Goal: Check status: Check status

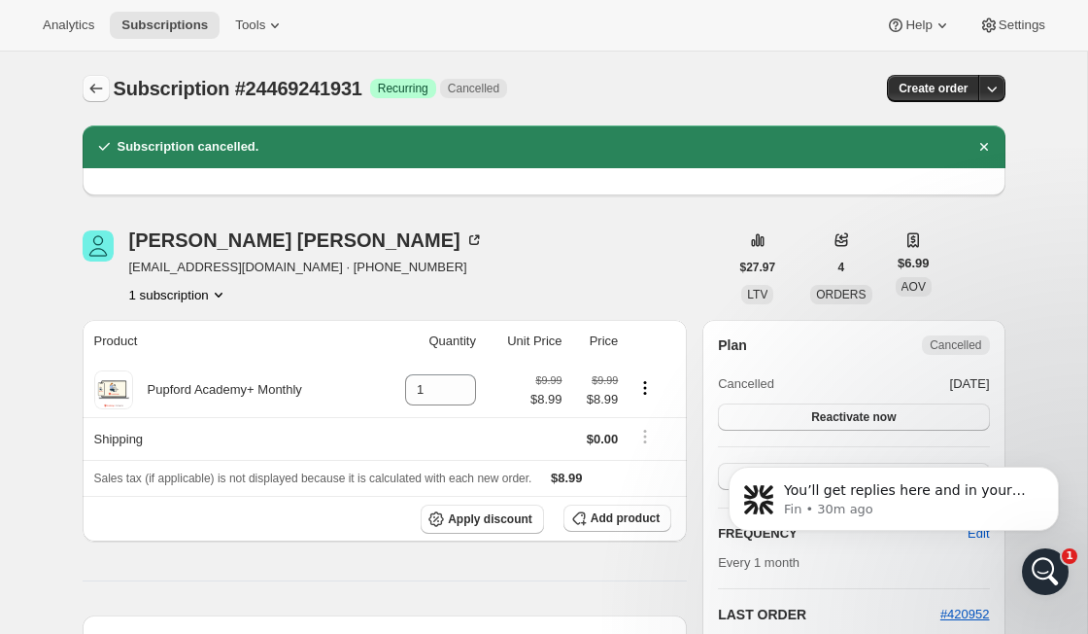
click at [91, 92] on icon "Subscriptions" at bounding box center [95, 88] width 19 height 19
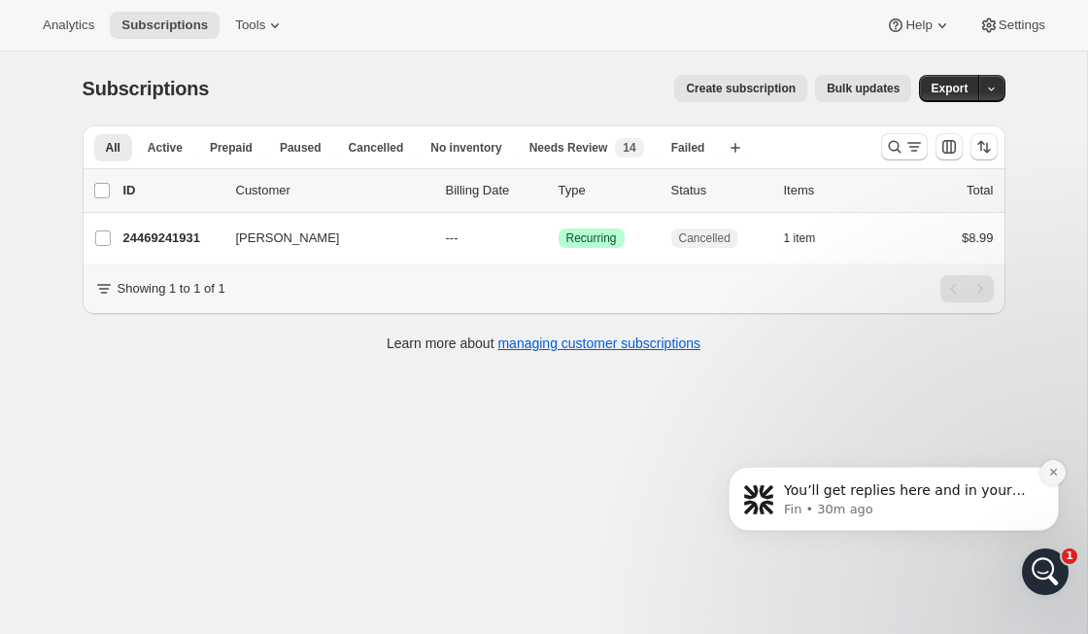
click at [1052, 471] on icon "Dismiss notification" at bounding box center [1052, 471] width 7 height 7
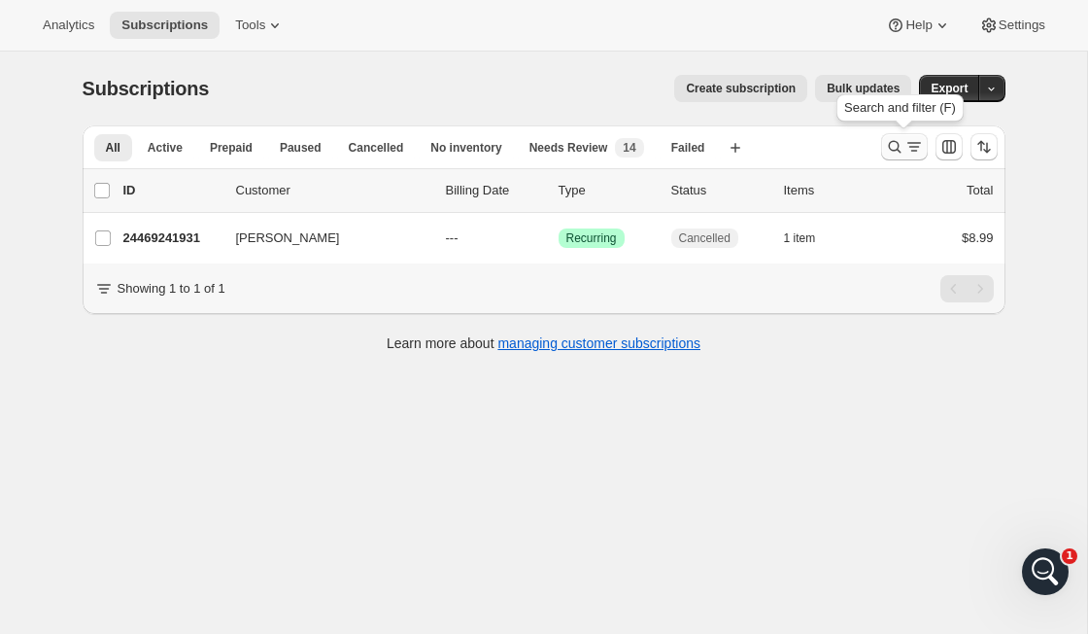
click at [907, 154] on icon "Search and filter results" at bounding box center [914, 146] width 19 height 19
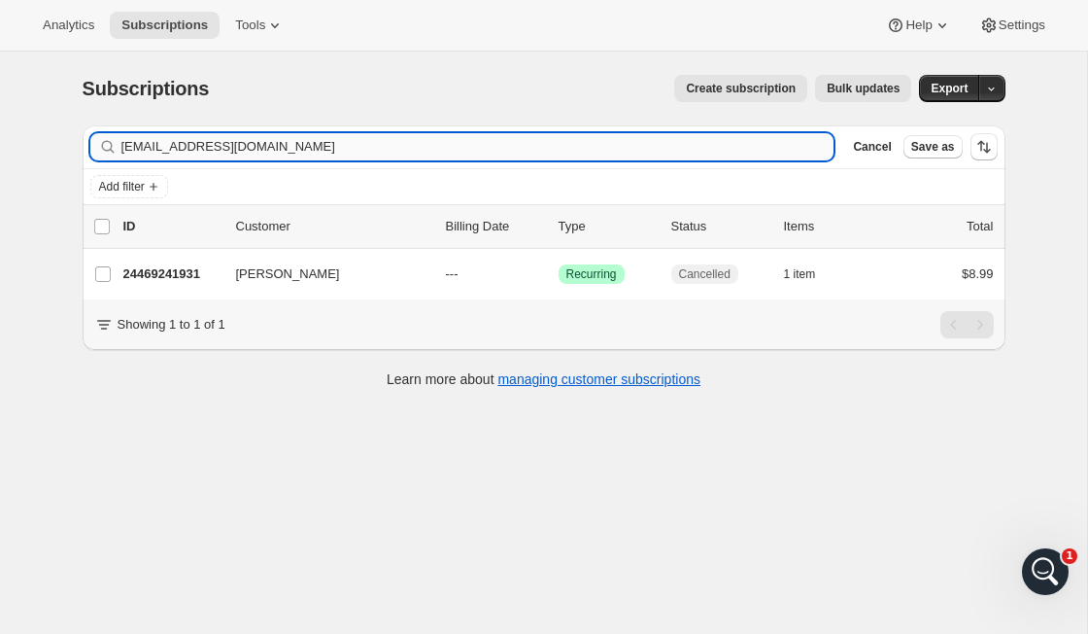
click at [262, 141] on input "[EMAIL_ADDRESS][DOMAIN_NAME]" at bounding box center [477, 146] width 713 height 27
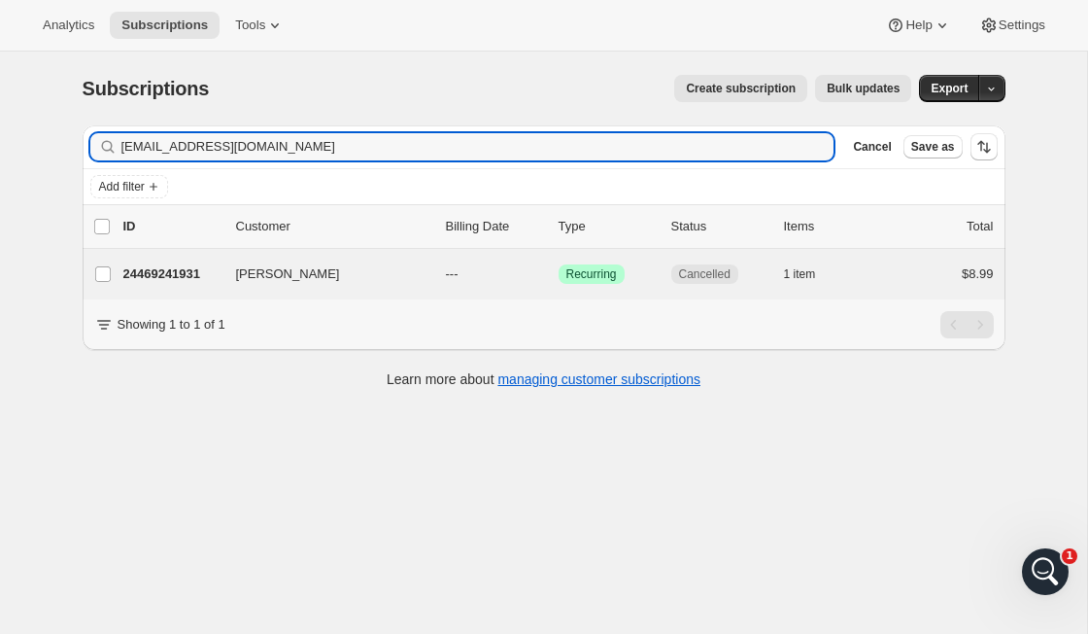
type input "[EMAIL_ADDRESS][DOMAIN_NAME]"
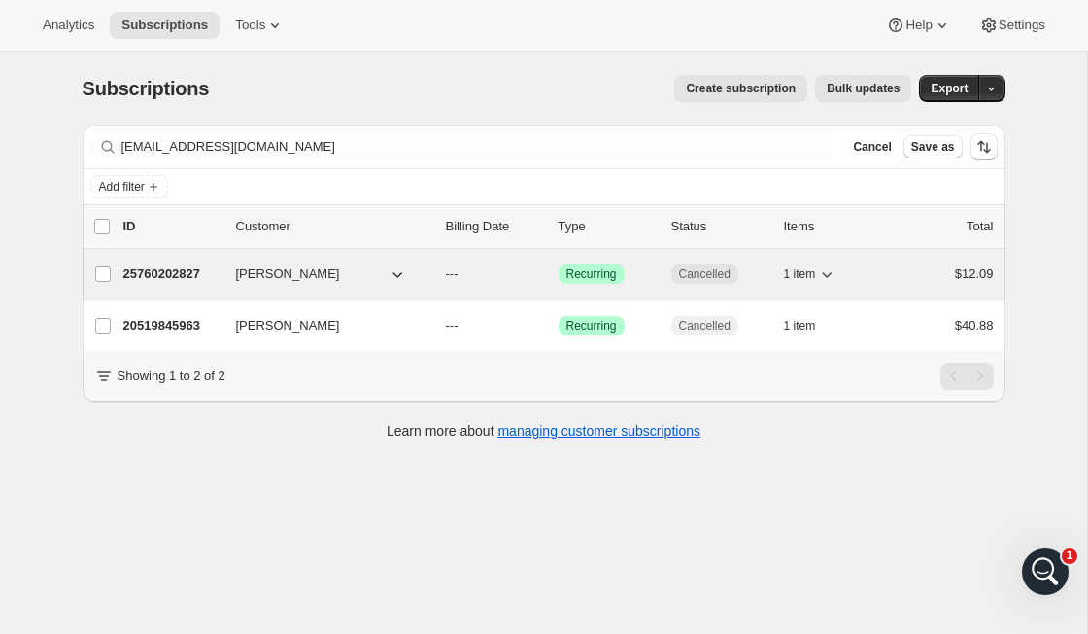
click at [193, 272] on p "25760202827" at bounding box center [171, 273] width 97 height 19
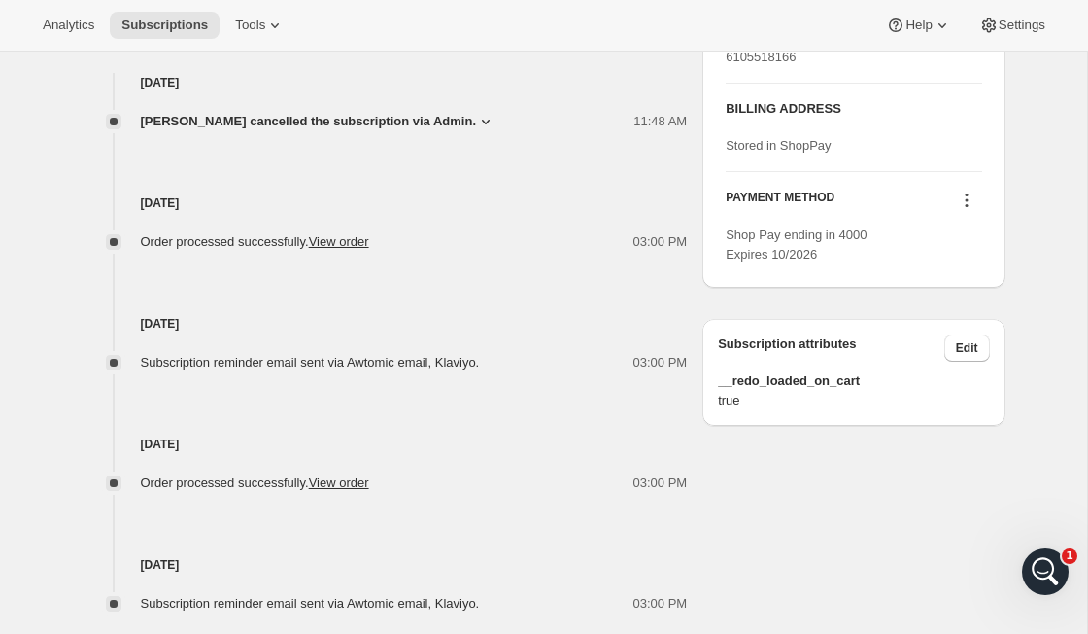
scroll to position [811, 0]
